Goal: Task Accomplishment & Management: Manage account settings

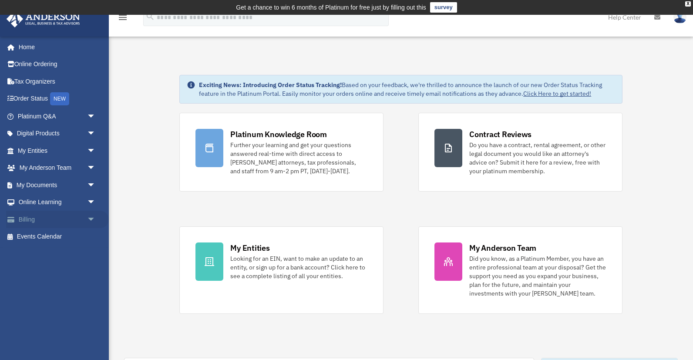
click at [34, 215] on link "Billing arrow_drop_down" at bounding box center [57, 219] width 103 height 17
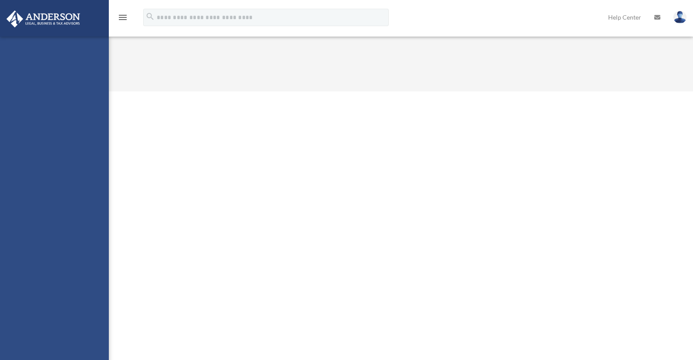
click at [91, 219] on div "[EMAIL_ADDRESS][DOMAIN_NAME] Sign Out [EMAIL_ADDRESS][DOMAIN_NAME] Home Online …" at bounding box center [54, 217] width 109 height 360
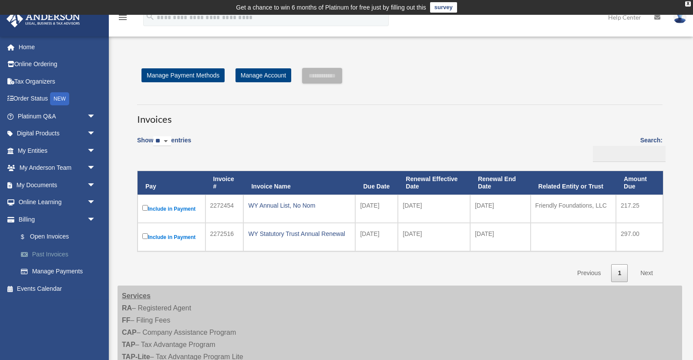
click at [58, 252] on link "Past Invoices" at bounding box center [60, 254] width 97 height 17
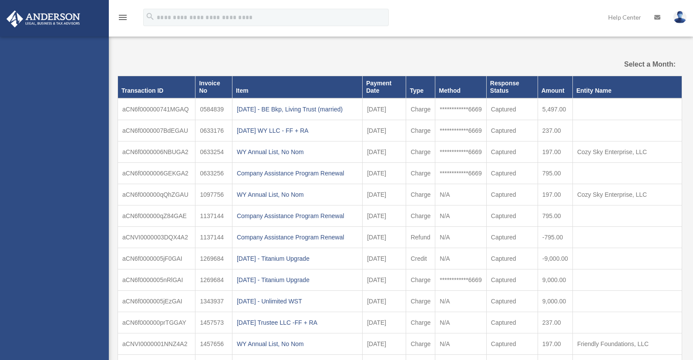
select select
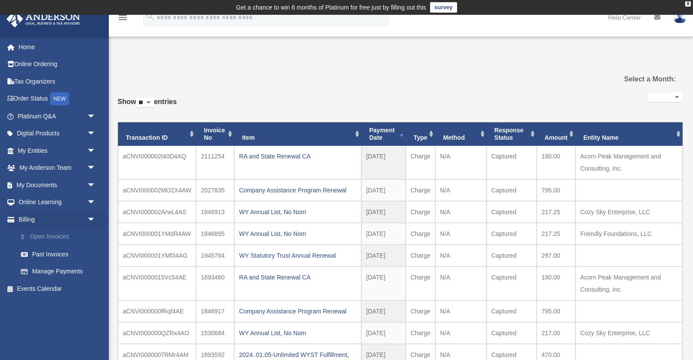
click at [61, 236] on link "$ Open Invoices" at bounding box center [60, 237] width 97 height 18
